Goal: Navigation & Orientation: Find specific page/section

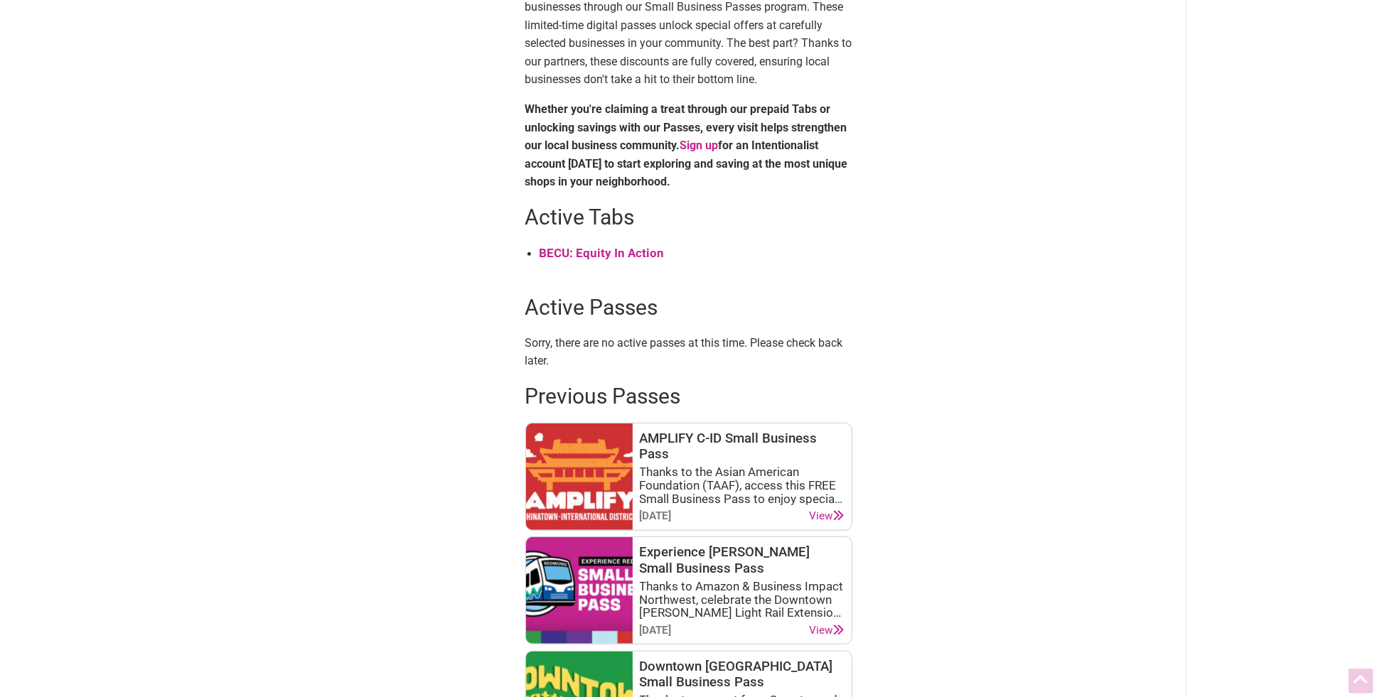
scroll to position [478, 0]
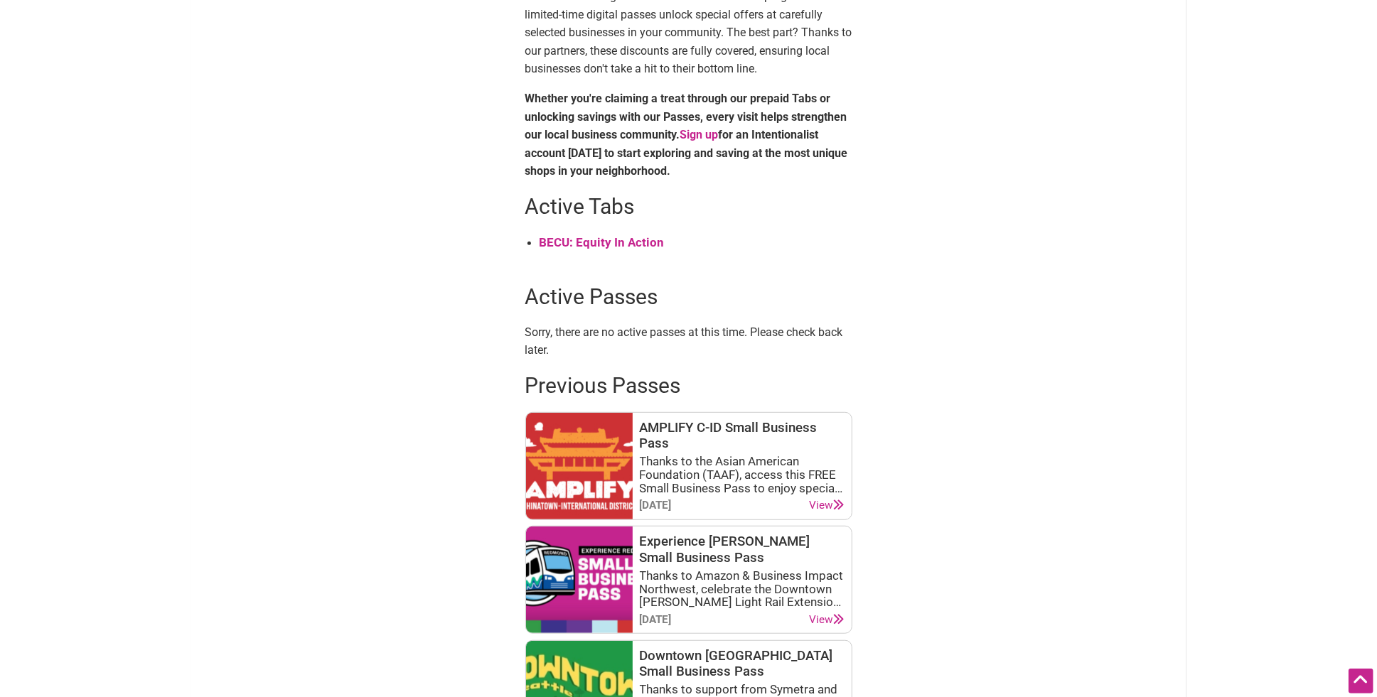
click at [591, 237] on strong "BECU: Equity In Action" at bounding box center [602, 242] width 125 height 14
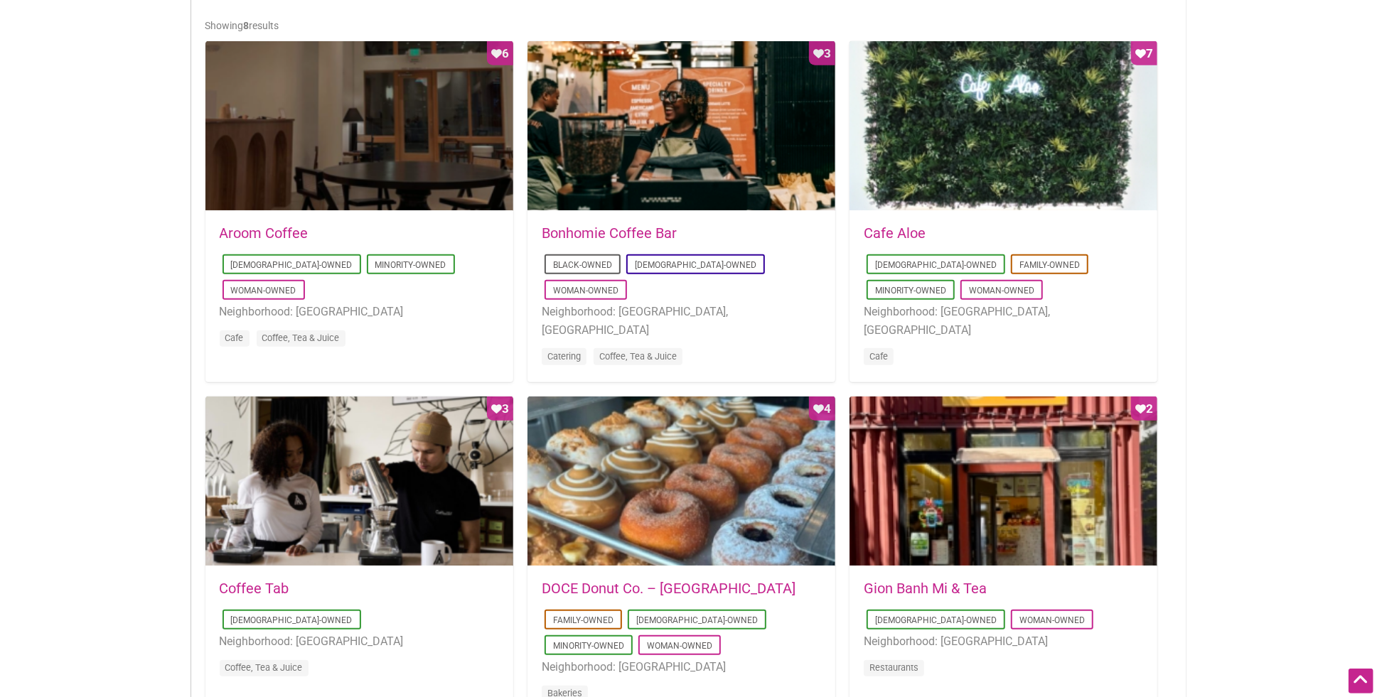
scroll to position [719, 0]
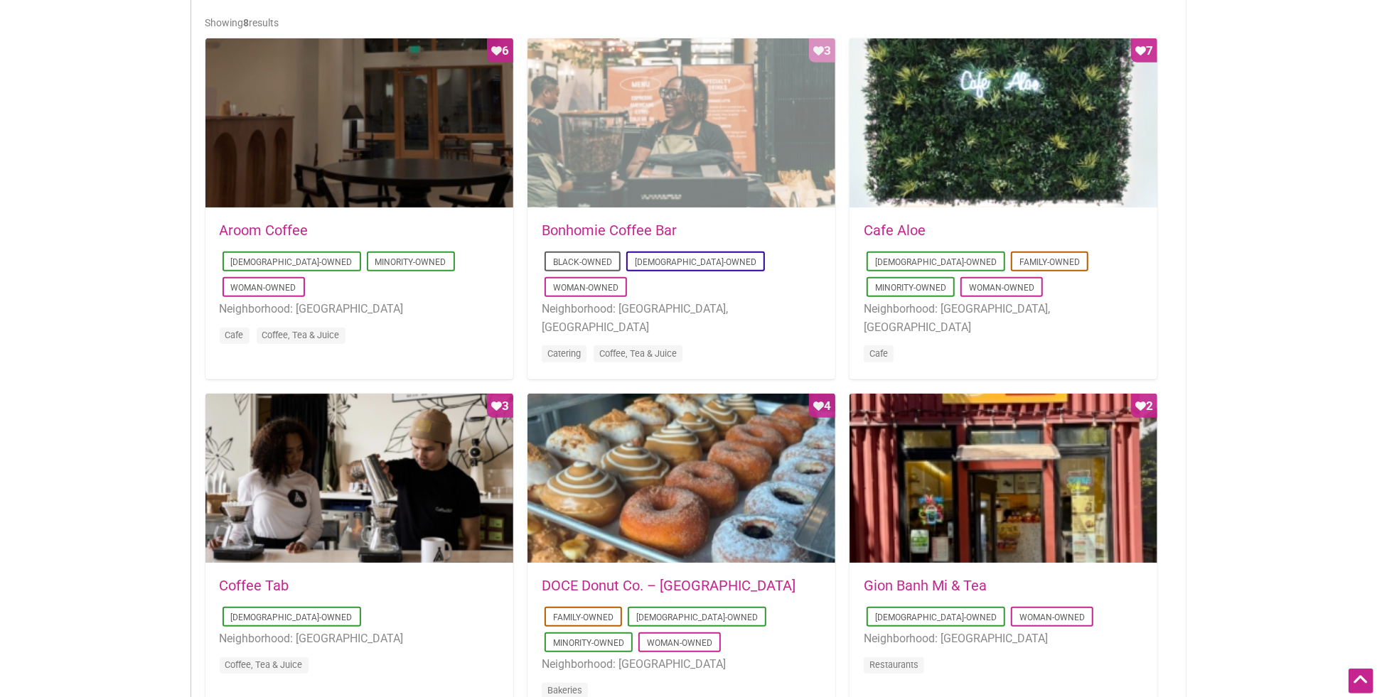
click at [597, 127] on div "Favorite Count 3" at bounding box center [682, 123] width 308 height 171
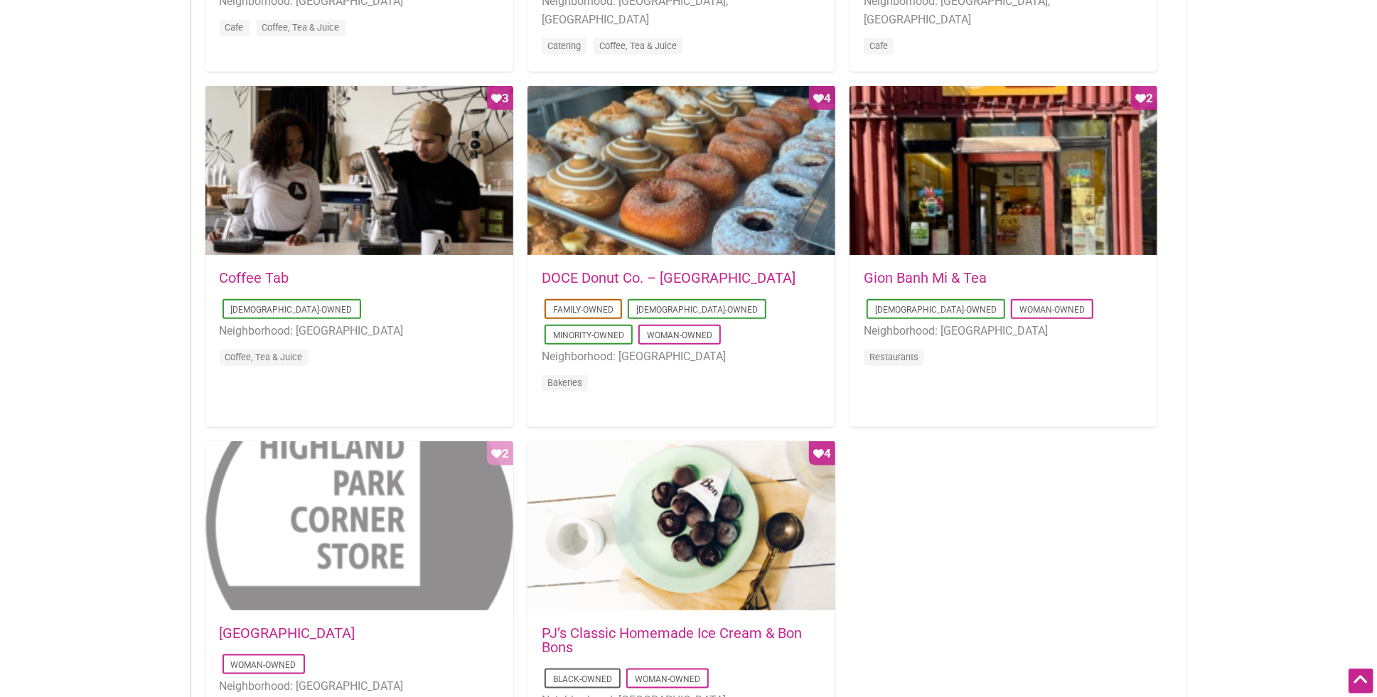
scroll to position [982, 0]
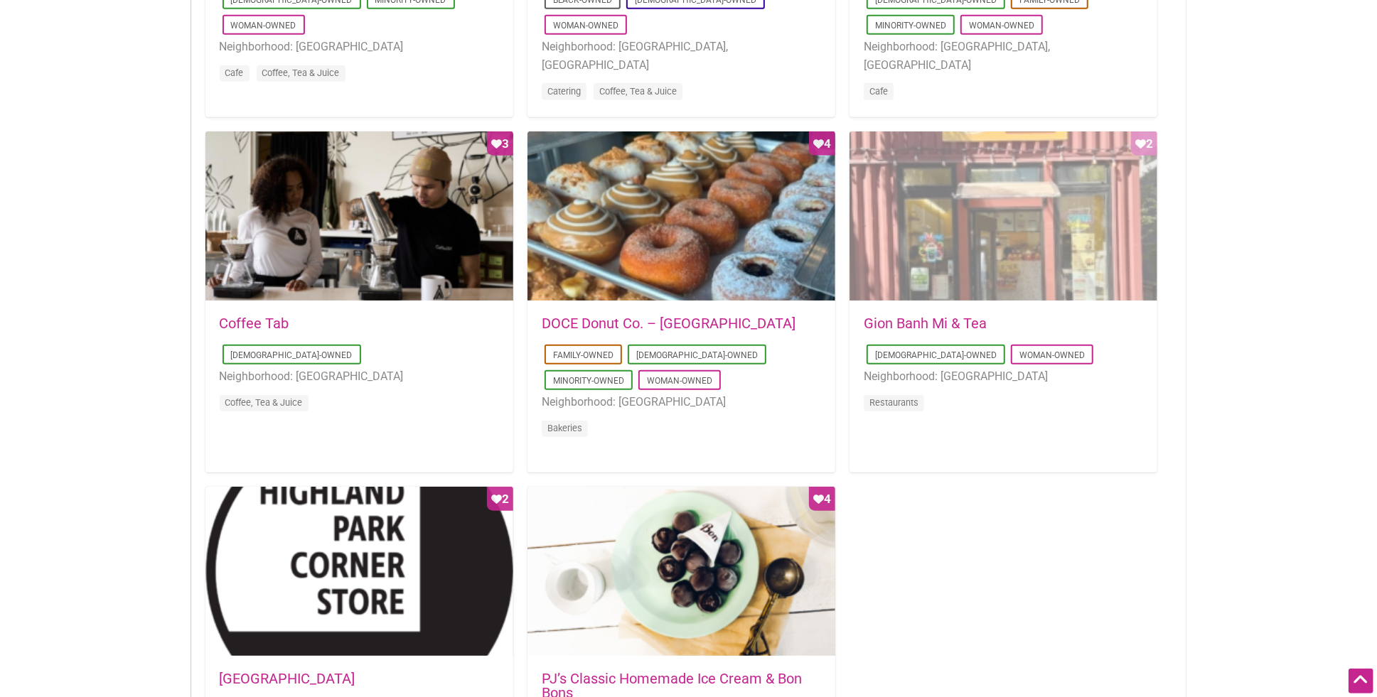
click at [942, 260] on div "Favorite Count 2" at bounding box center [1004, 217] width 308 height 171
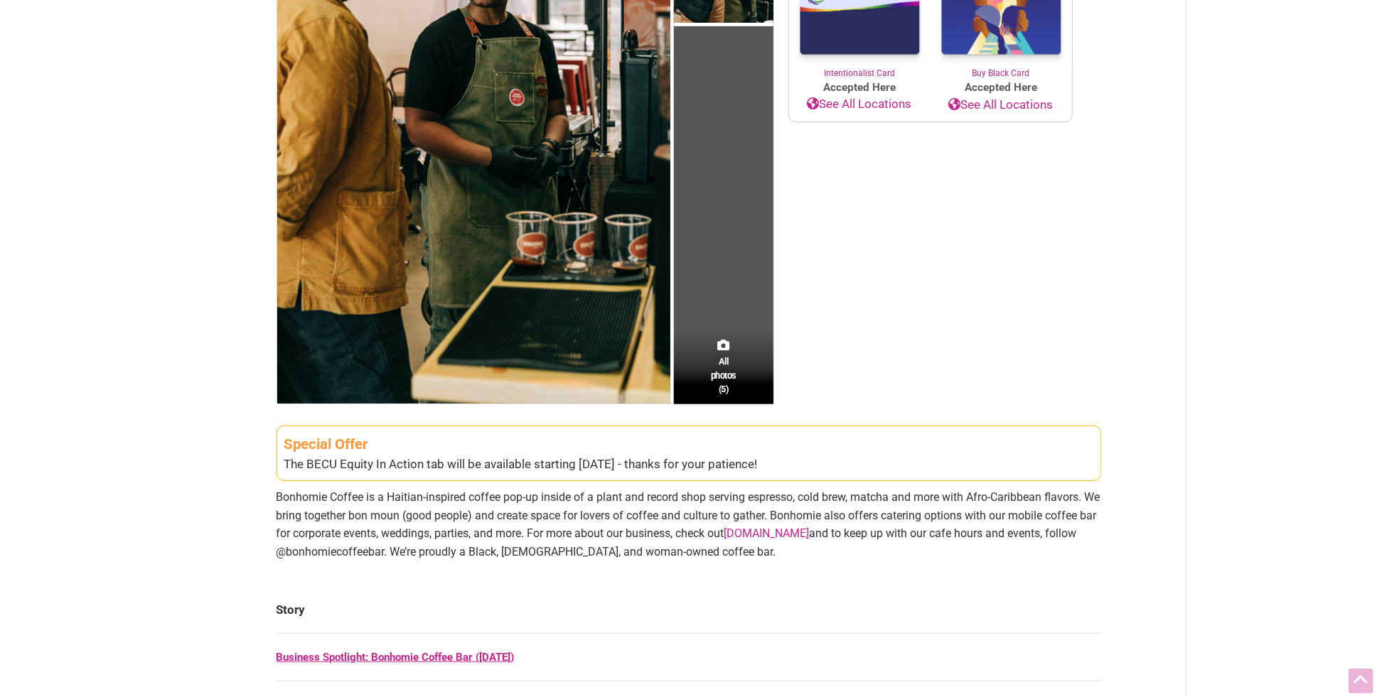
scroll to position [683, 0]
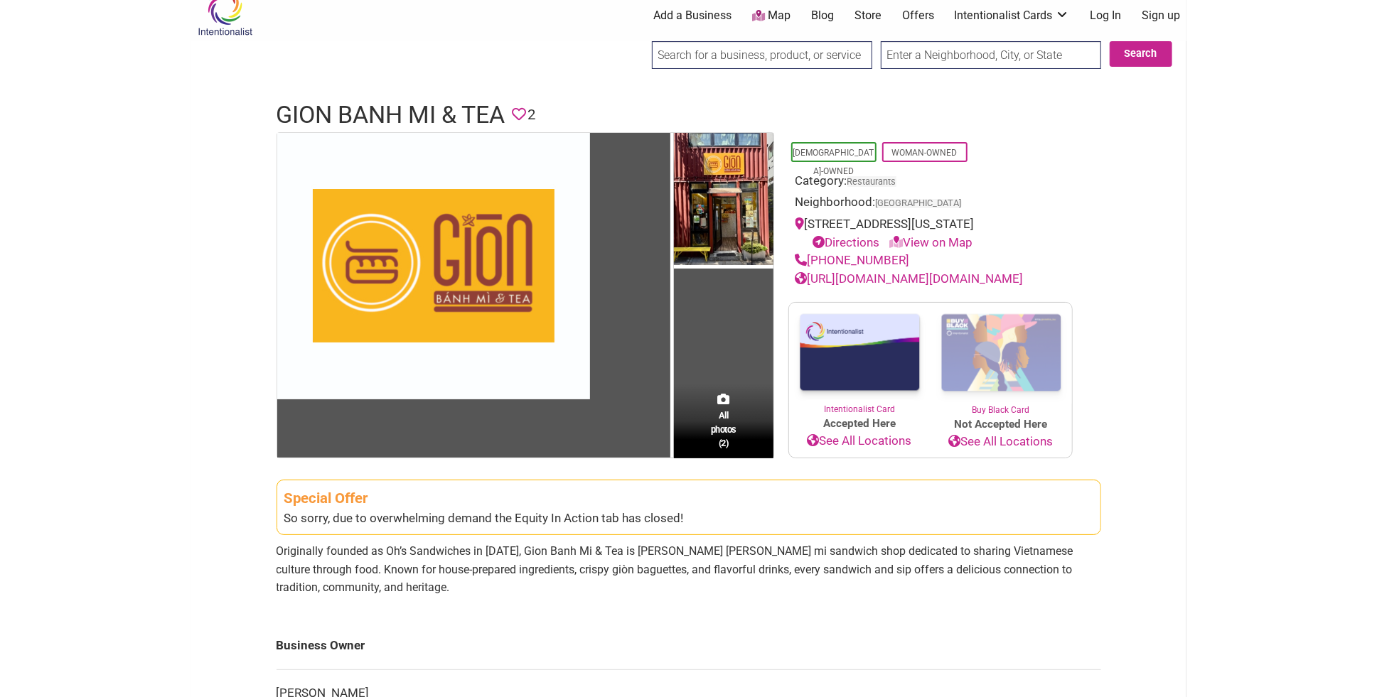
scroll to position [23, 0]
